Goal: Complete application form

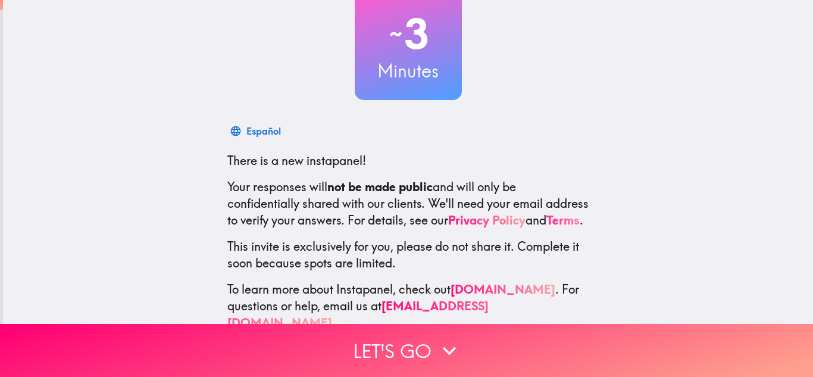
scroll to position [118, 0]
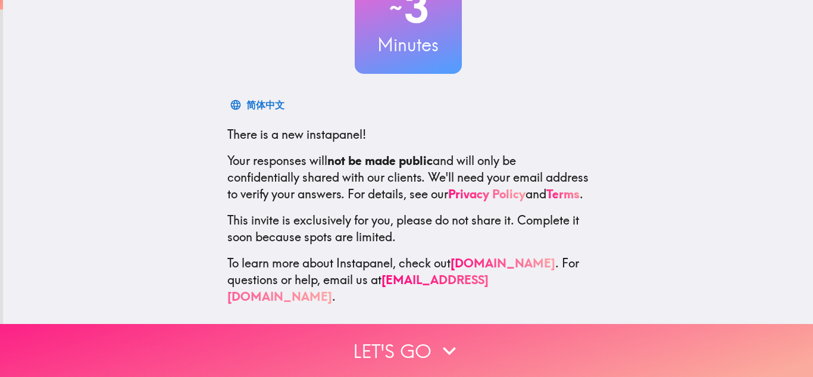
click at [436, 349] on icon "button" at bounding box center [449, 350] width 26 height 26
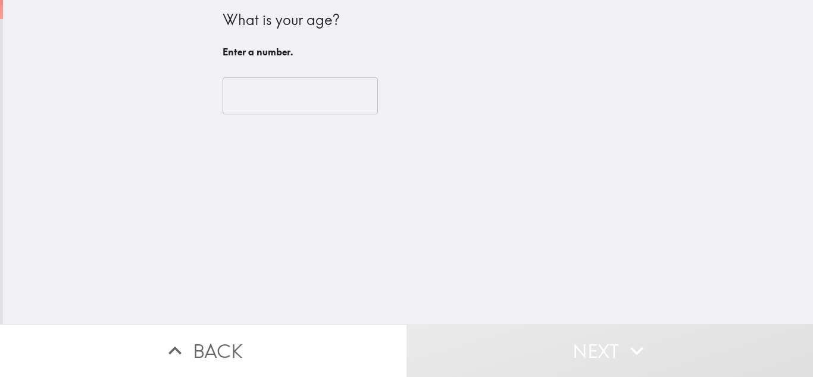
click at [318, 102] on input "number" at bounding box center [300, 95] width 155 height 37
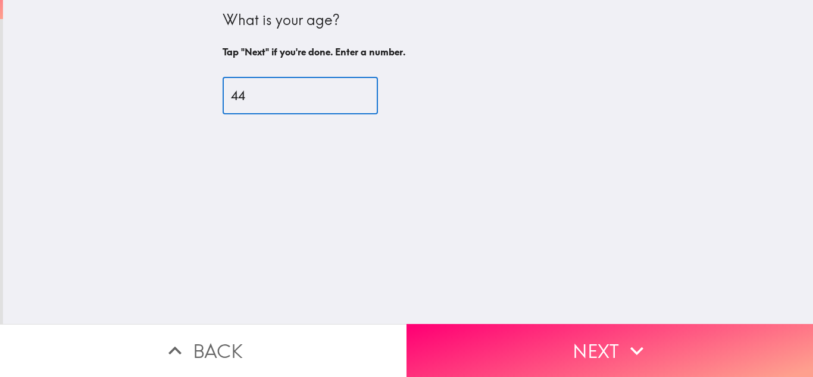
type input "44"
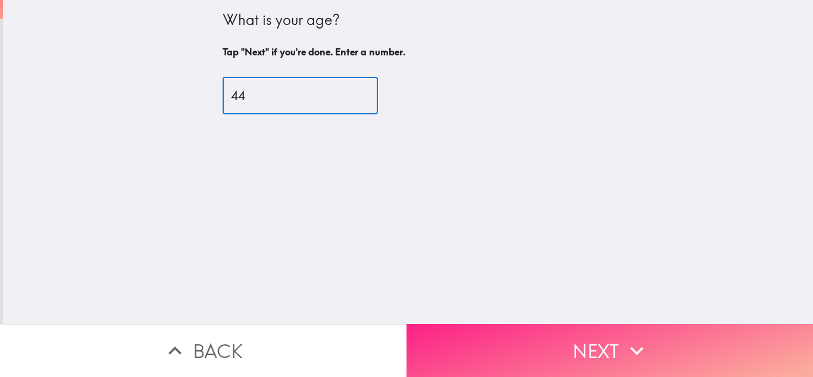
click at [606, 349] on button "Next" at bounding box center [609, 350] width 406 height 53
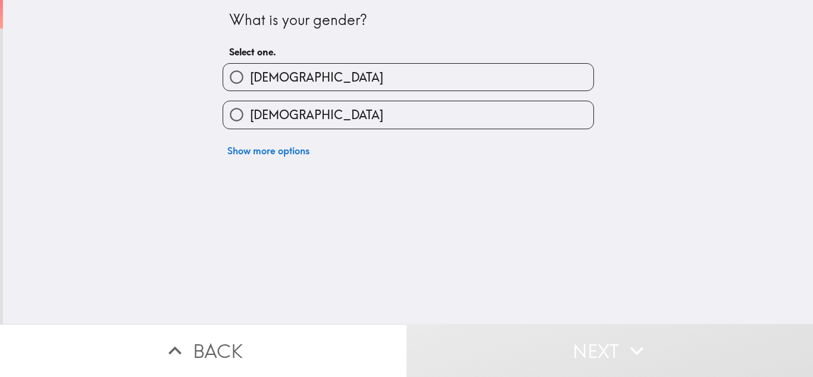
click at [239, 81] on input "[DEMOGRAPHIC_DATA]" at bounding box center [236, 77] width 27 height 27
radio input "true"
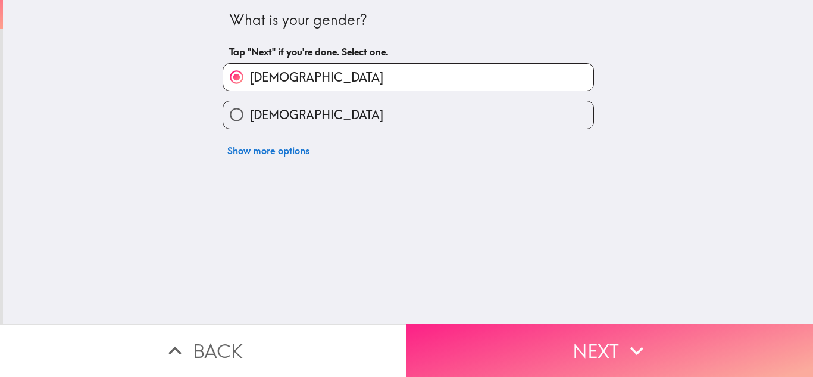
click at [611, 337] on button "Next" at bounding box center [609, 350] width 406 height 53
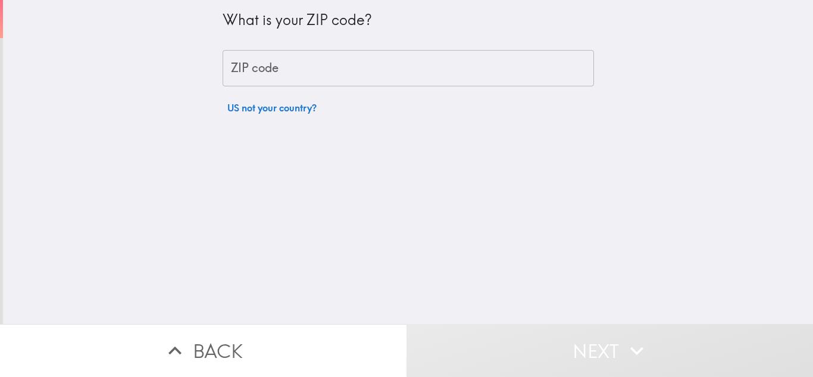
click at [402, 60] on input "ZIP code" at bounding box center [408, 68] width 371 height 37
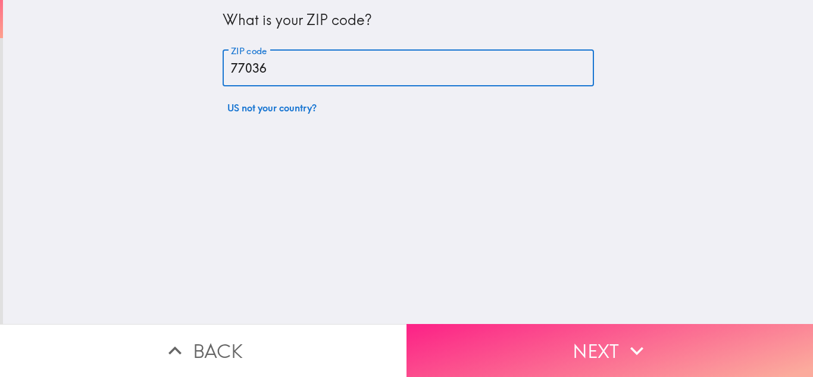
type input "77036"
click at [577, 347] on button "Next" at bounding box center [609, 350] width 406 height 53
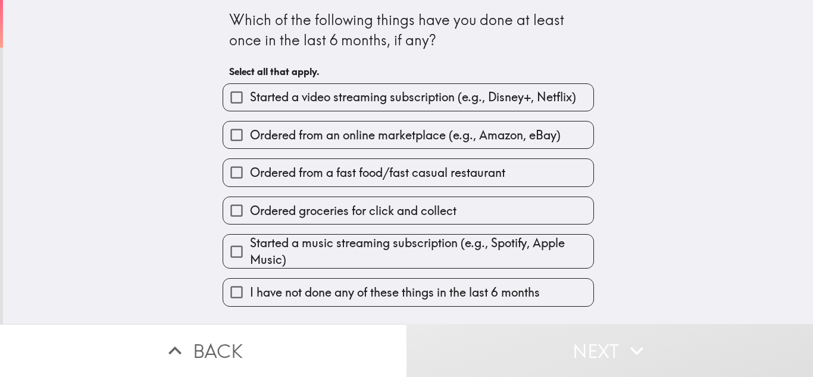
click at [438, 110] on label "Started a video streaming subscription (e.g., Disney+, Netflix)" at bounding box center [408, 97] width 370 height 27
click at [250, 110] on input "Started a video streaming subscription (e.g., Disney+, Netflix)" at bounding box center [236, 97] width 27 height 27
checkbox input "true"
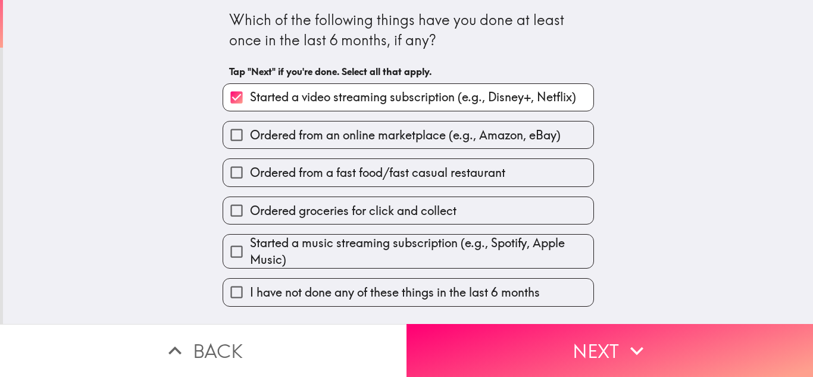
click at [501, 148] on label "Ordered from an online marketplace (e.g., Amazon, eBay)" at bounding box center [408, 134] width 370 height 27
click at [250, 148] on input "Ordered from an online marketplace (e.g., Amazon, eBay)" at bounding box center [236, 134] width 27 height 27
checkbox input "true"
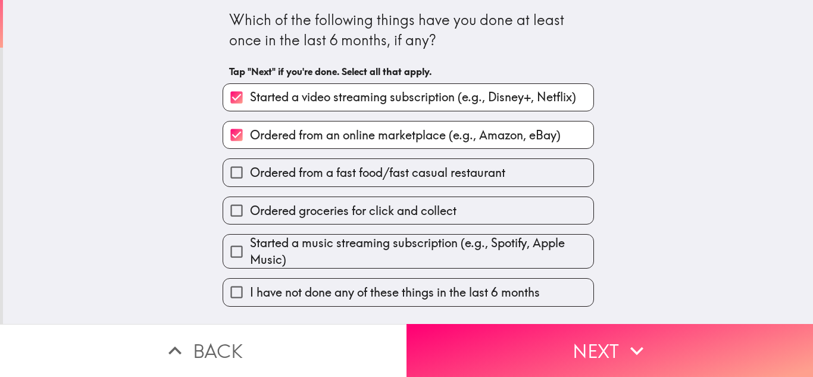
click at [527, 255] on span "Started a music streaming subscription (e.g., Spotify, Apple Music)" at bounding box center [421, 250] width 343 height 33
click at [250, 255] on input "Started a music streaming subscription (e.g., Spotify, Apple Music)" at bounding box center [236, 251] width 27 height 27
checkbox input "true"
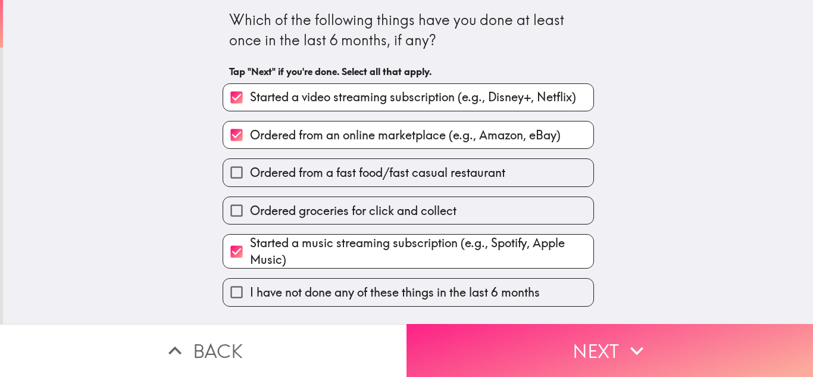
click at [589, 355] on button "Next" at bounding box center [609, 350] width 406 height 53
